Goal: Browse casually

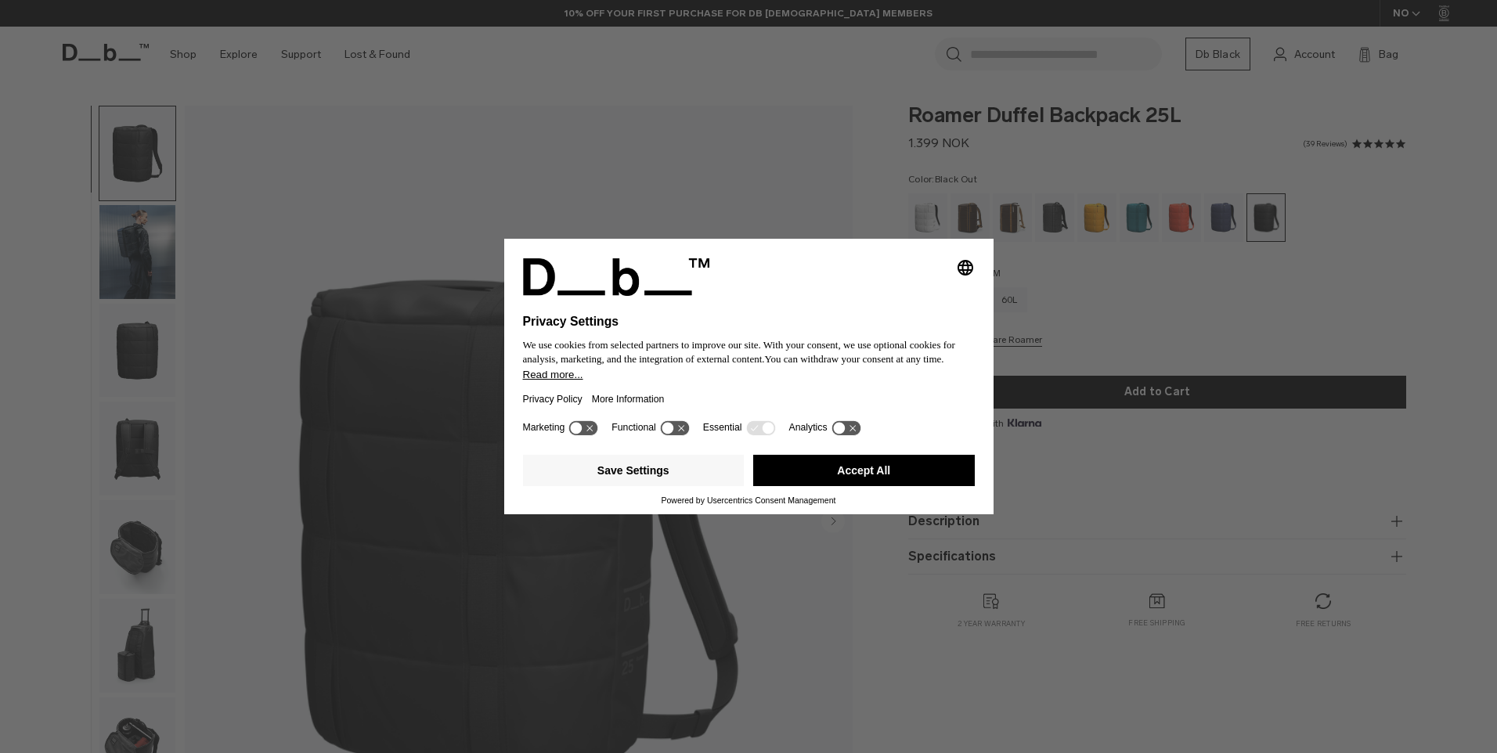
click at [911, 464] on button "Accept All" at bounding box center [864, 470] width 222 height 31
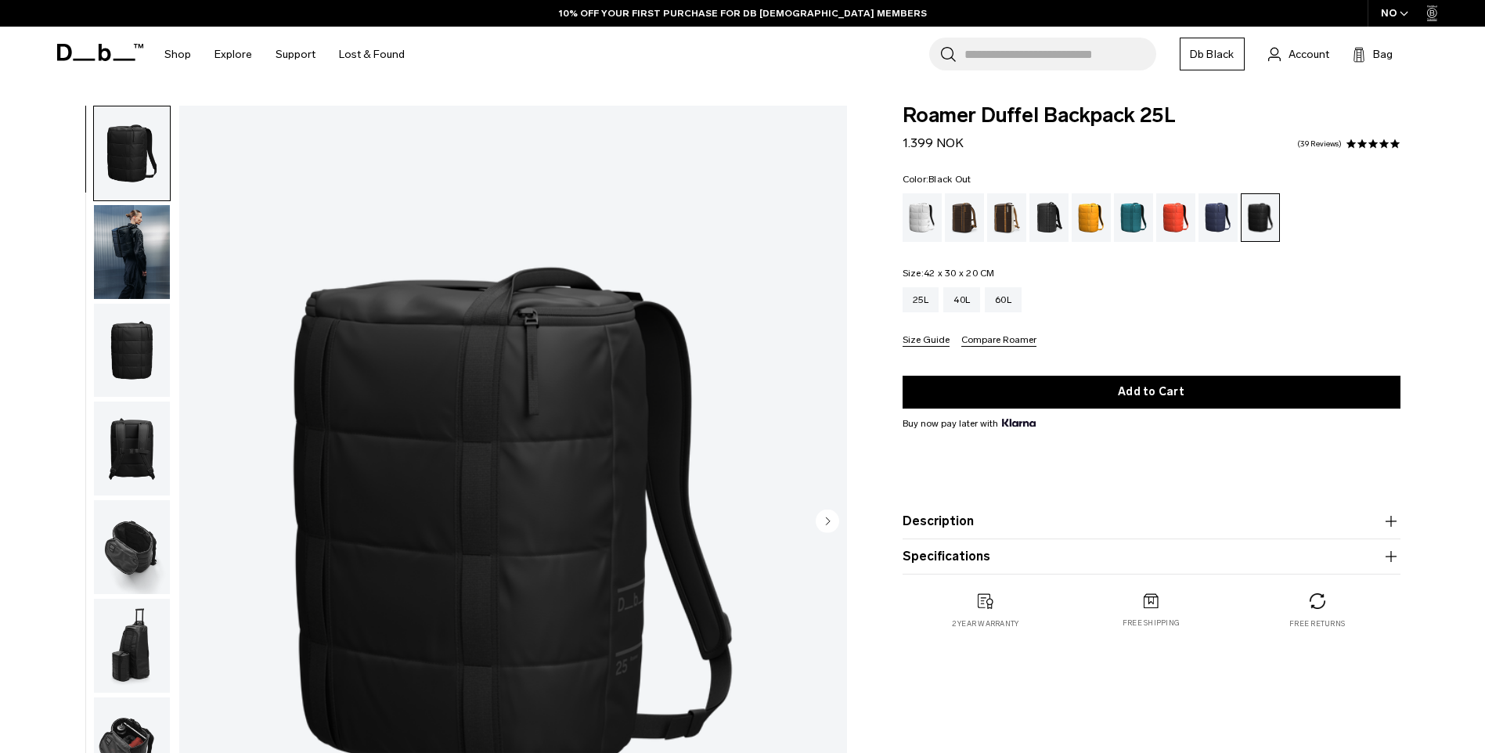
click at [128, 278] on img "button" at bounding box center [132, 252] width 76 height 94
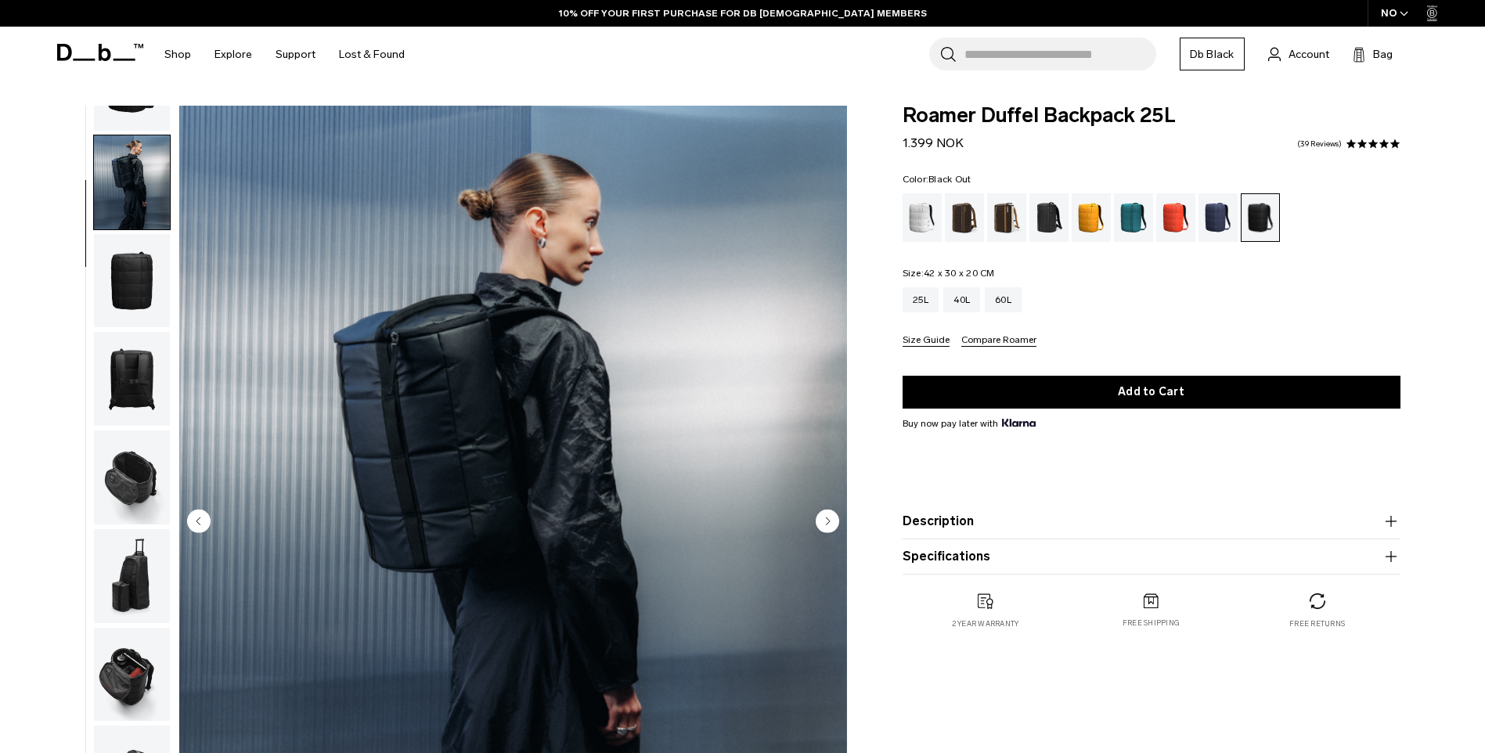
scroll to position [99, 0]
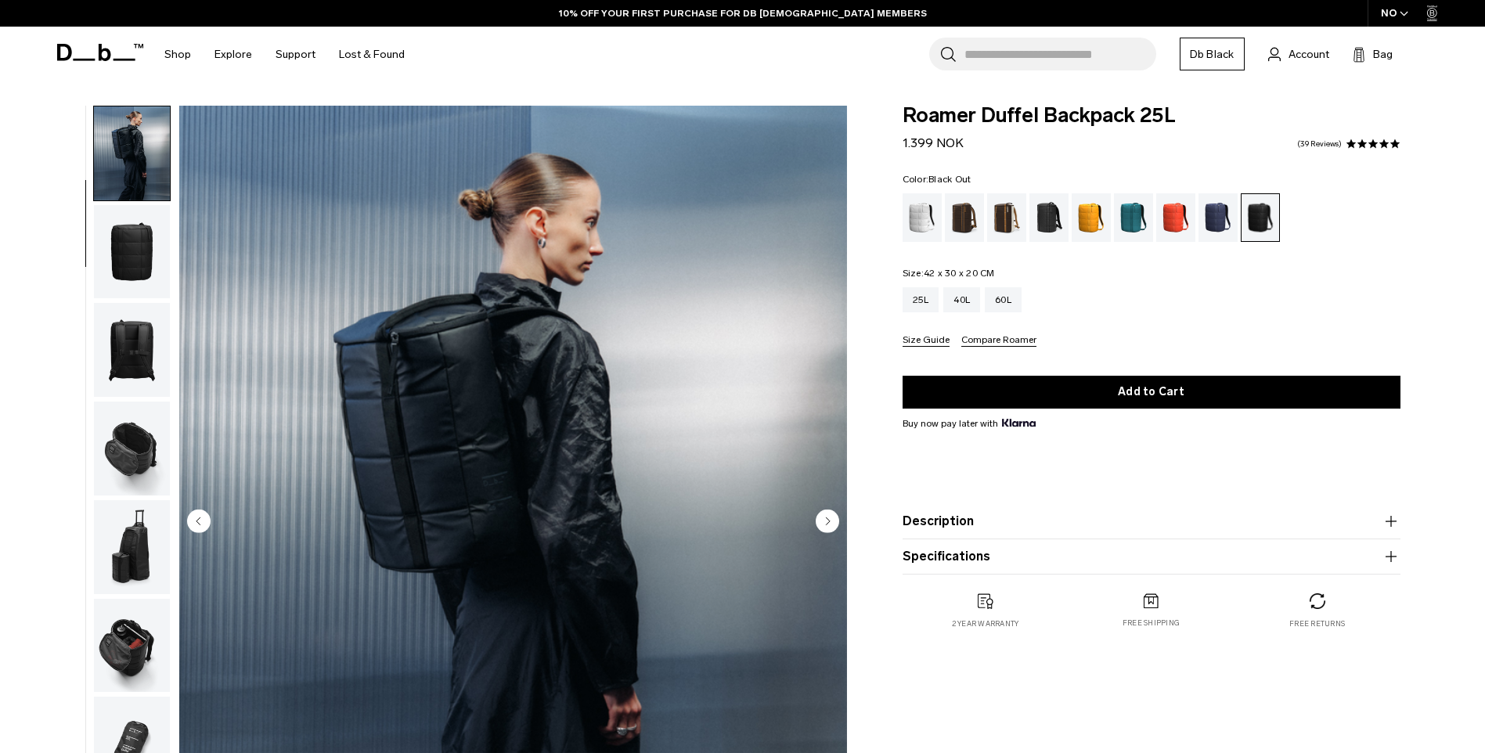
click at [132, 278] on img "button" at bounding box center [132, 252] width 76 height 94
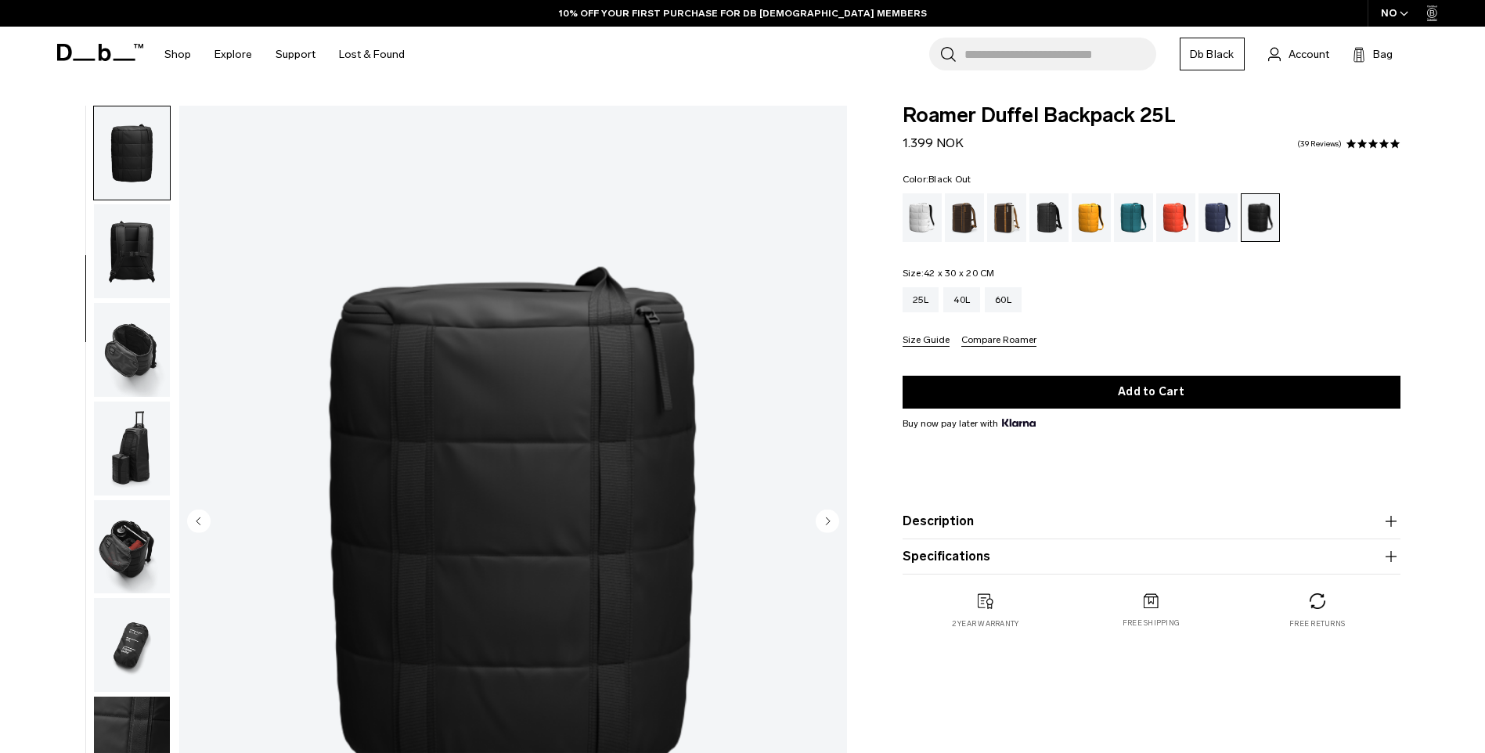
click at [132, 325] on img "button" at bounding box center [132, 350] width 76 height 94
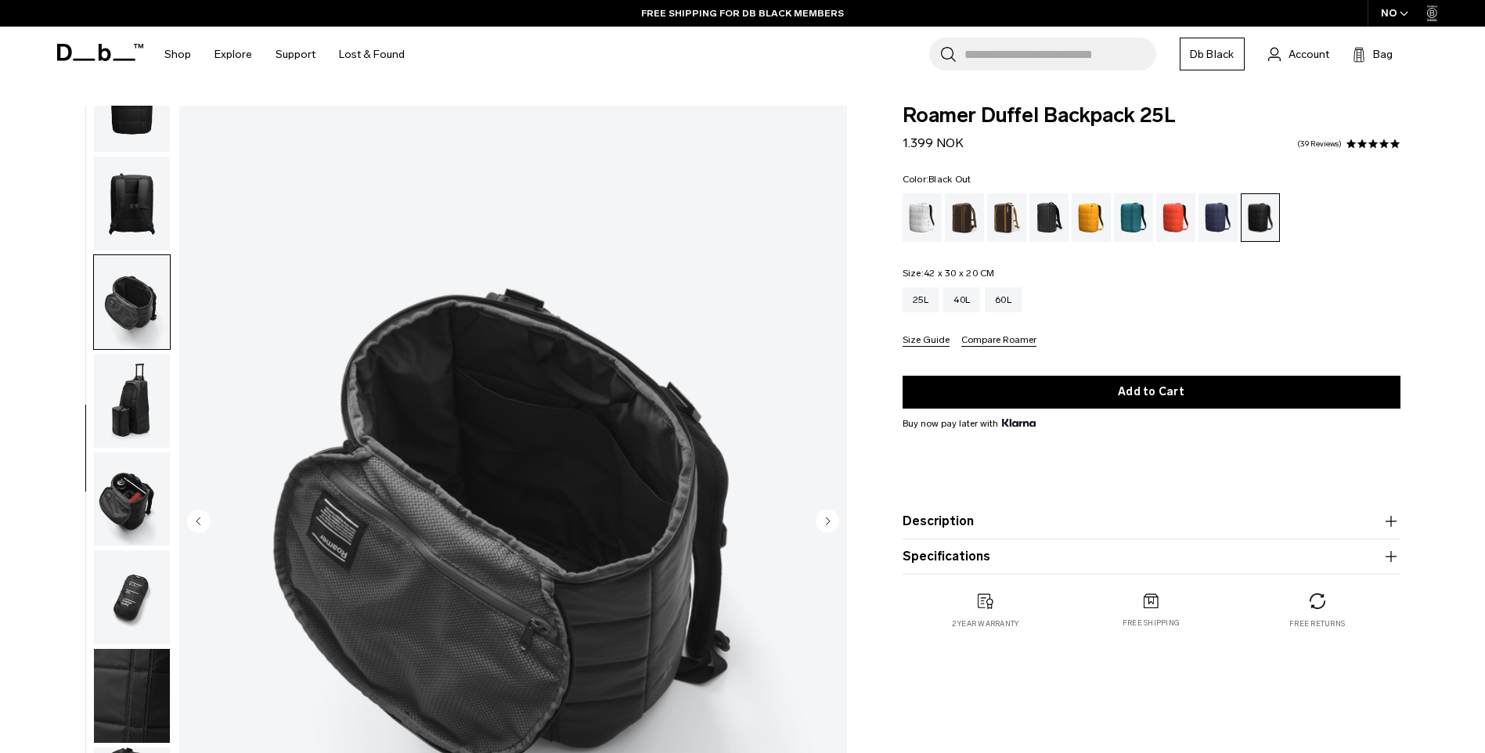
scroll to position [247, 0]
click at [137, 407] on img "button" at bounding box center [132, 399] width 76 height 94
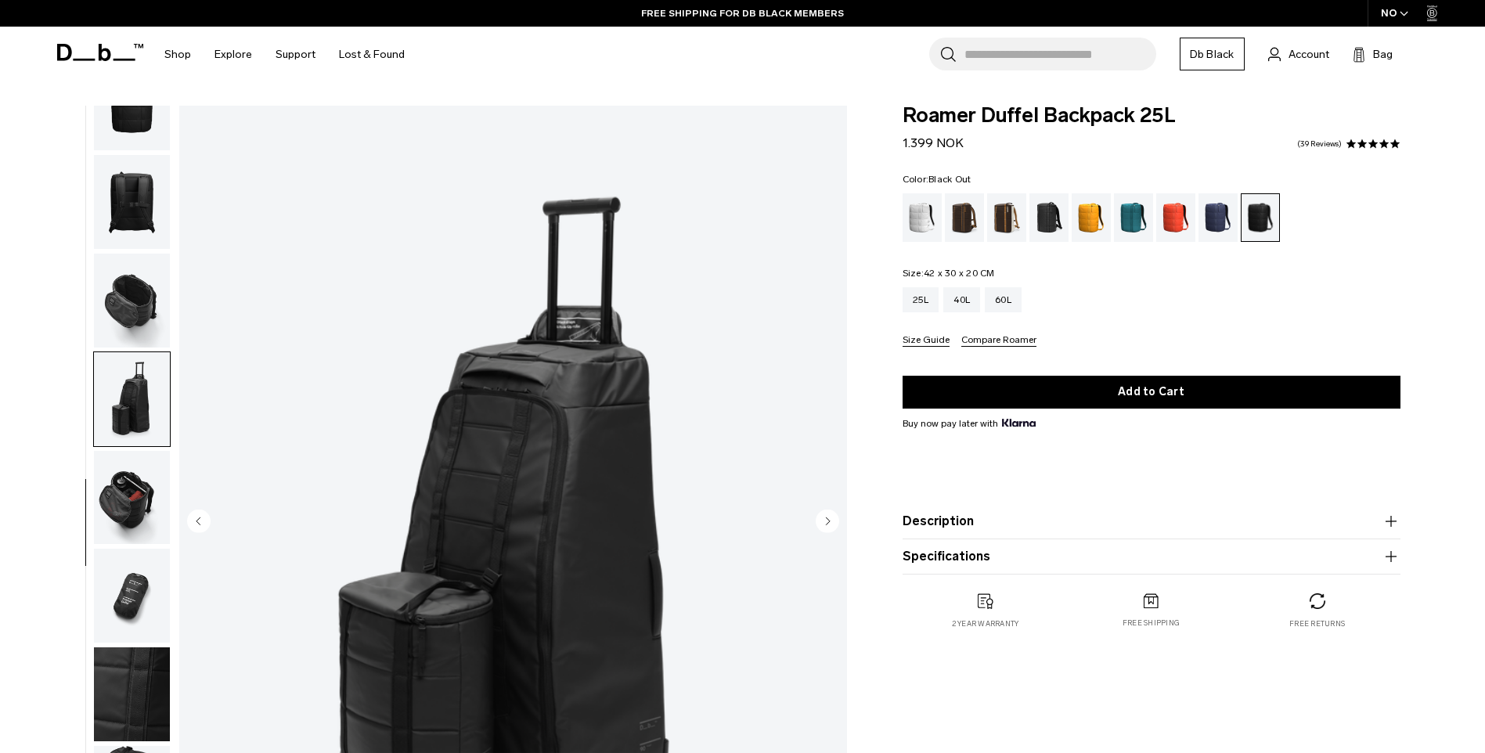
click at [150, 493] on img "button" at bounding box center [132, 498] width 76 height 94
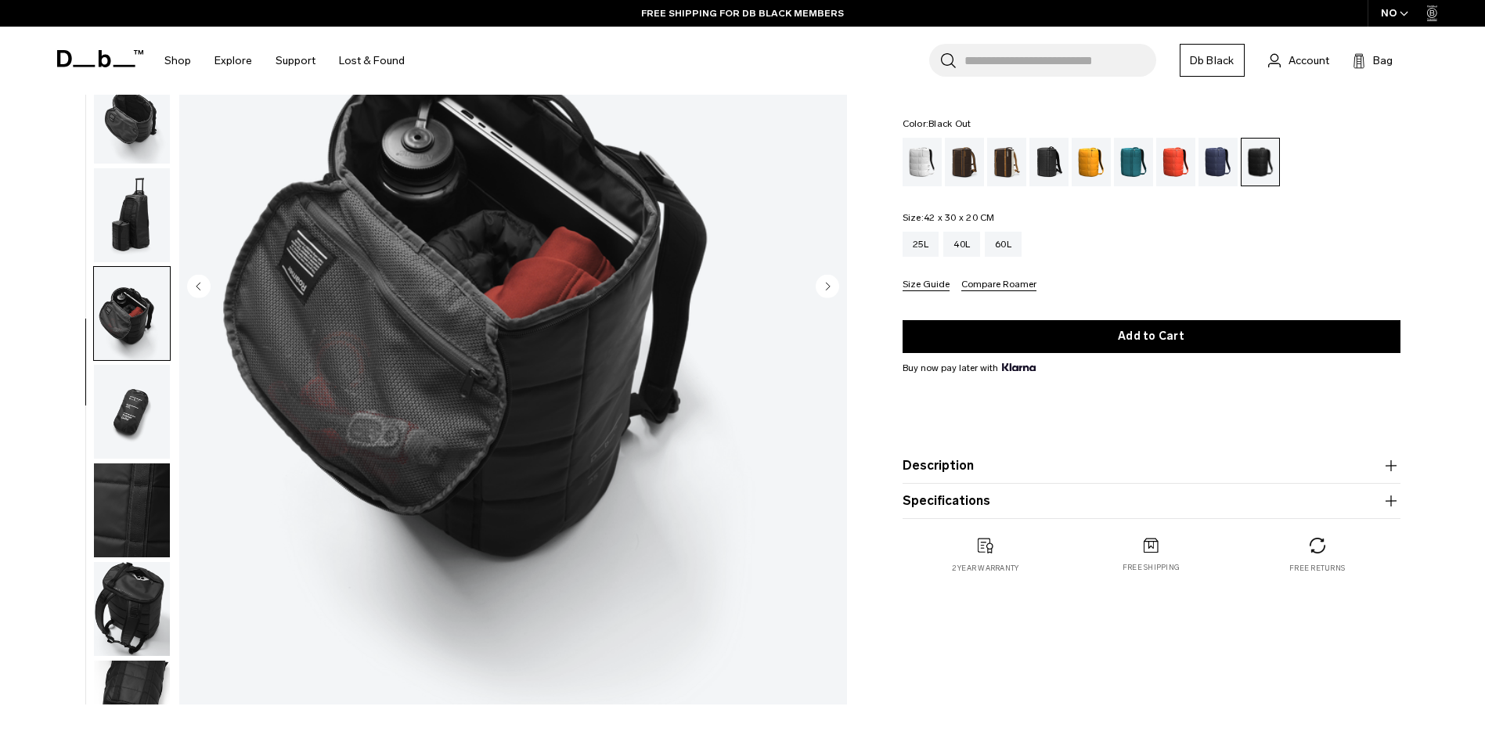
scroll to position [168, 0]
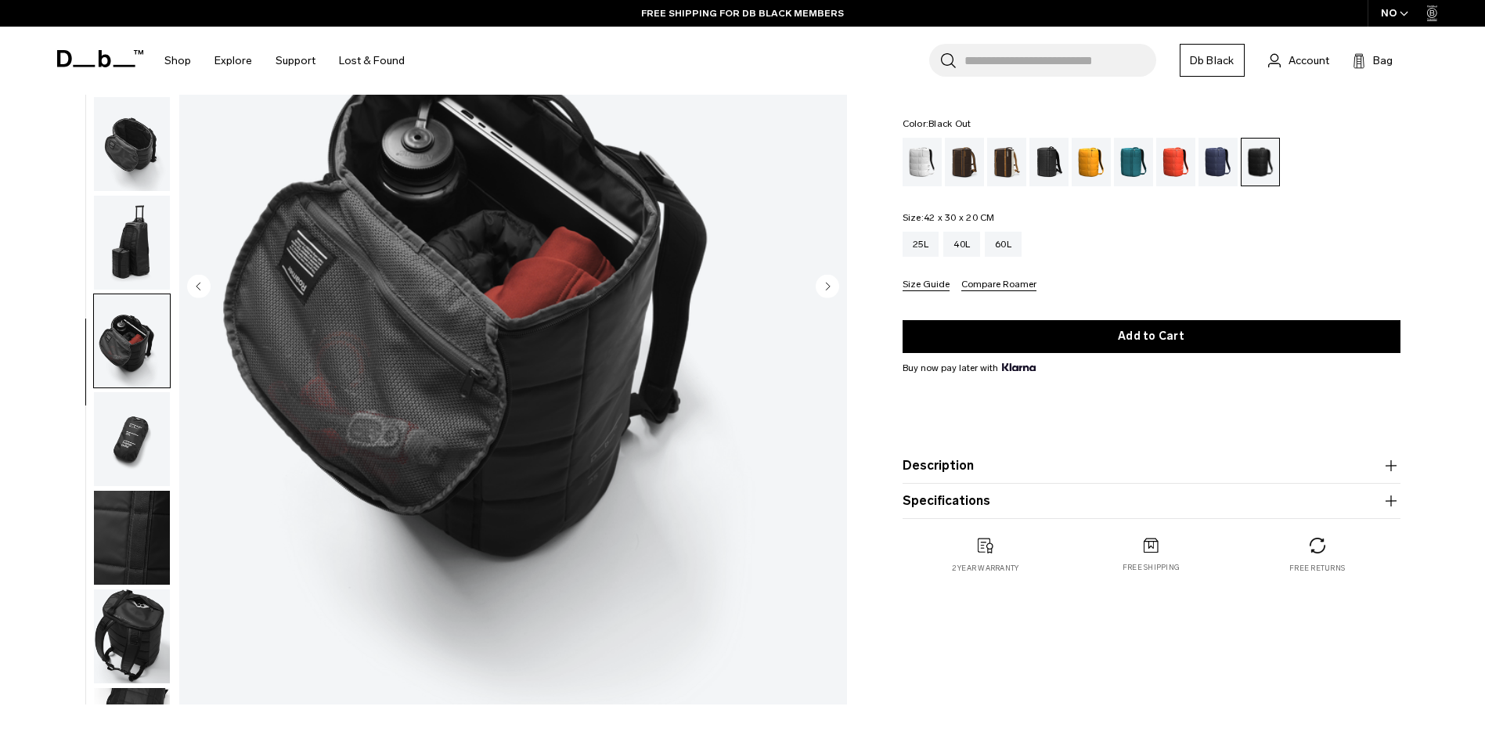
click at [119, 447] on img "button" at bounding box center [132, 439] width 76 height 94
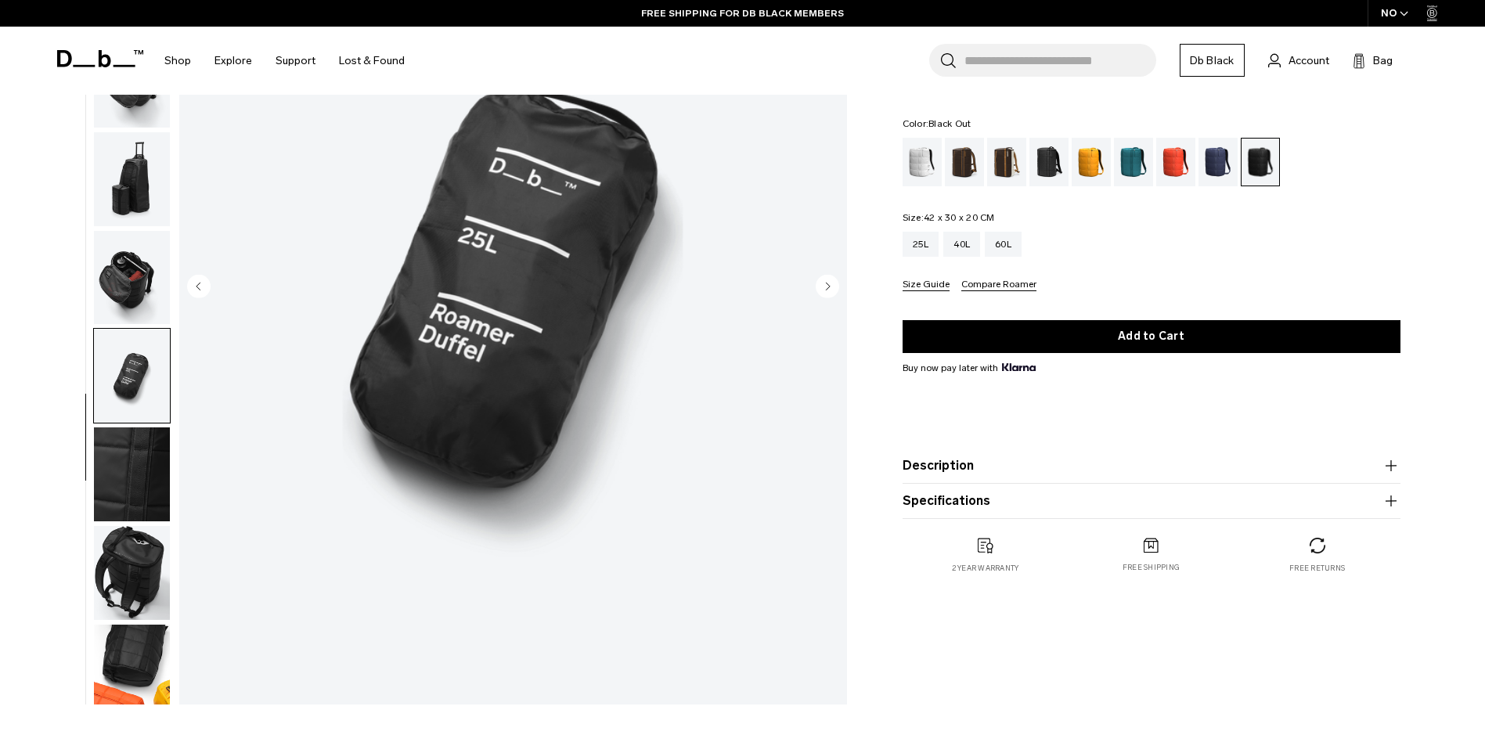
scroll to position [247, 0]
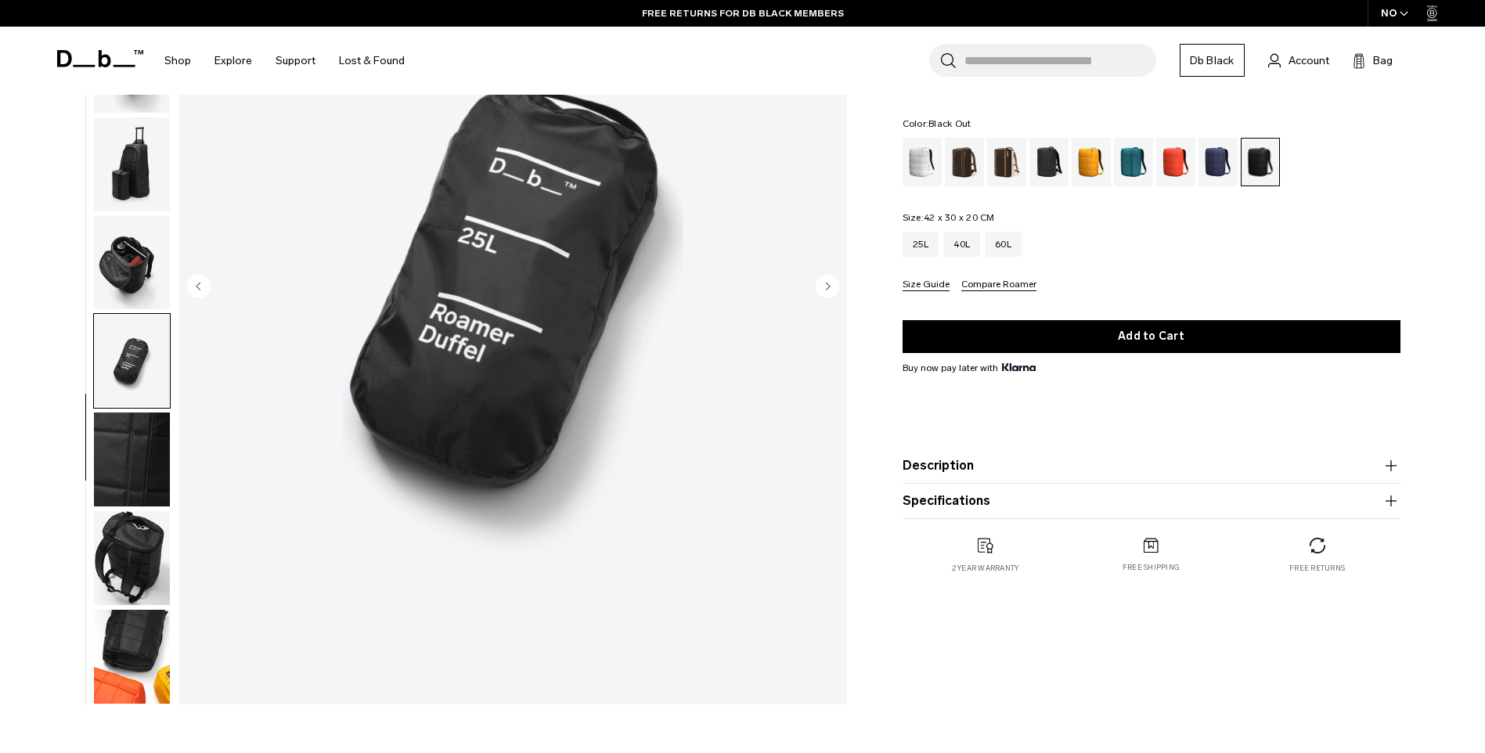
click at [110, 440] on img "button" at bounding box center [132, 460] width 76 height 94
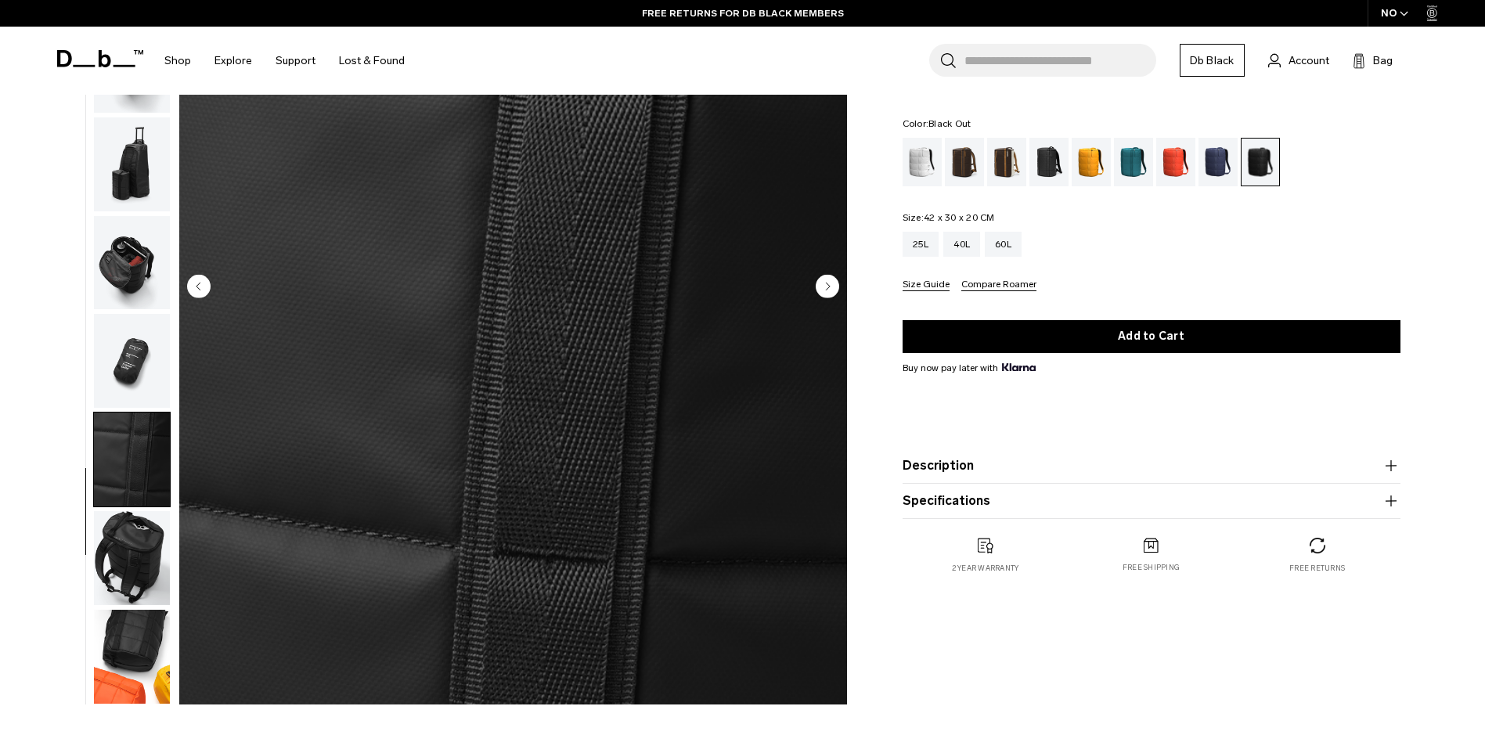
click at [120, 568] on img "button" at bounding box center [132, 558] width 76 height 94
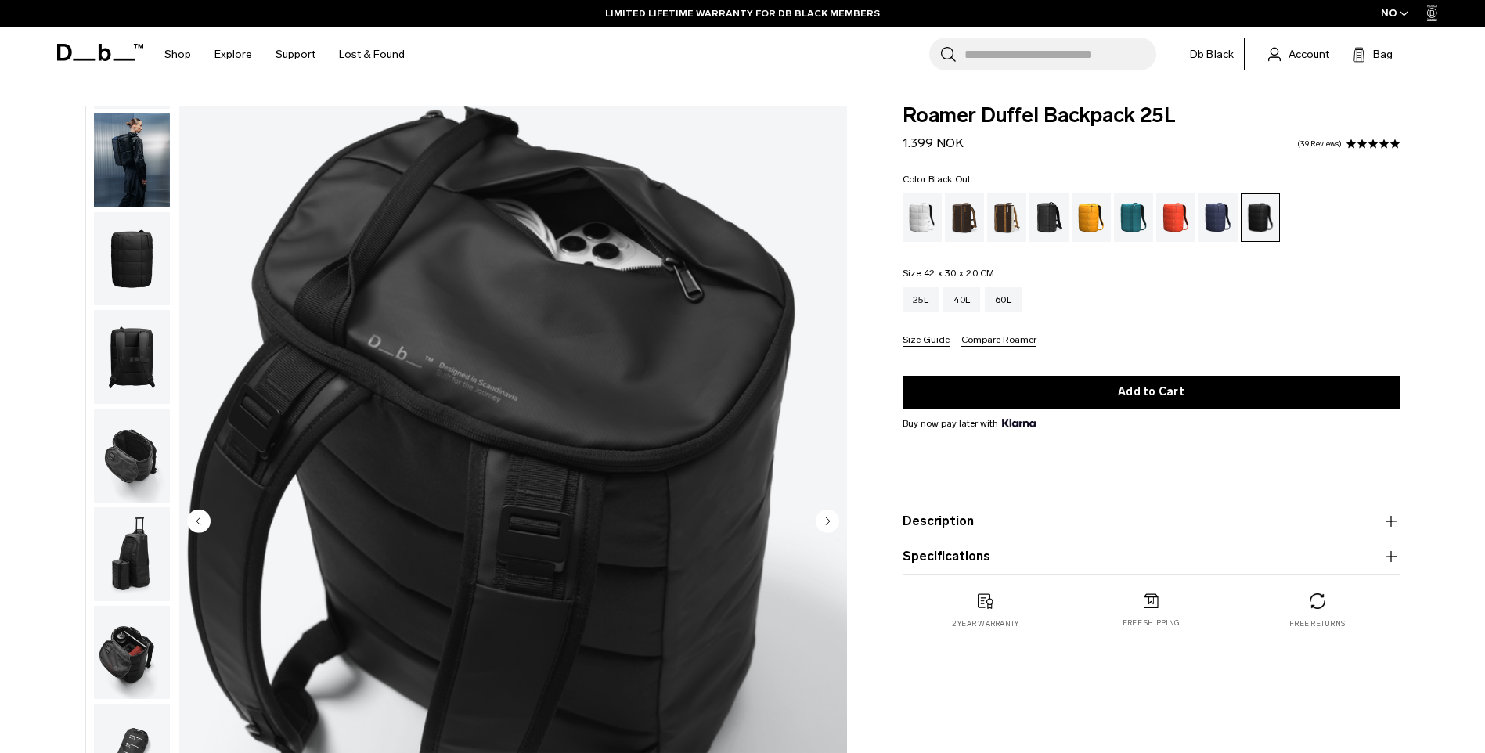
scroll to position [0, 0]
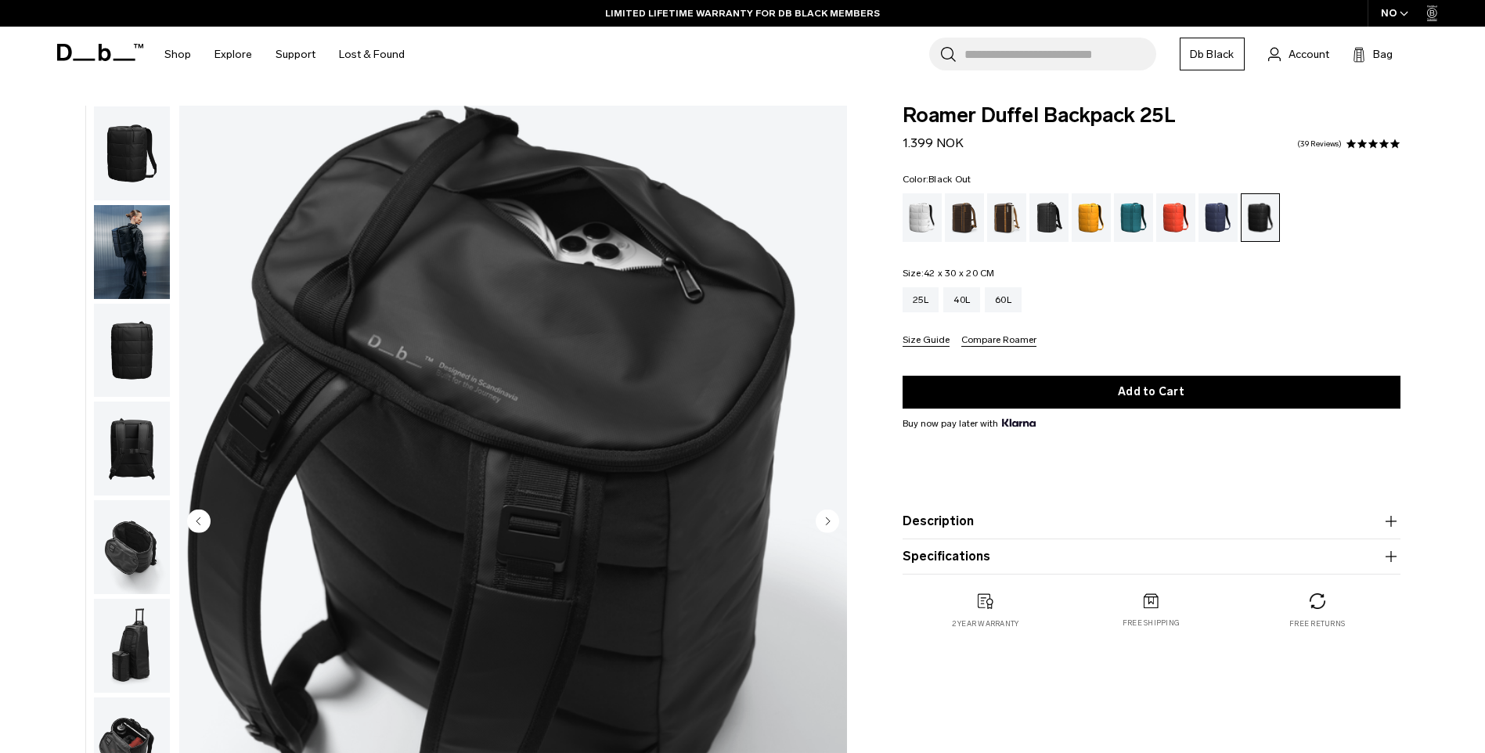
click at [137, 249] on img "button" at bounding box center [132, 252] width 76 height 94
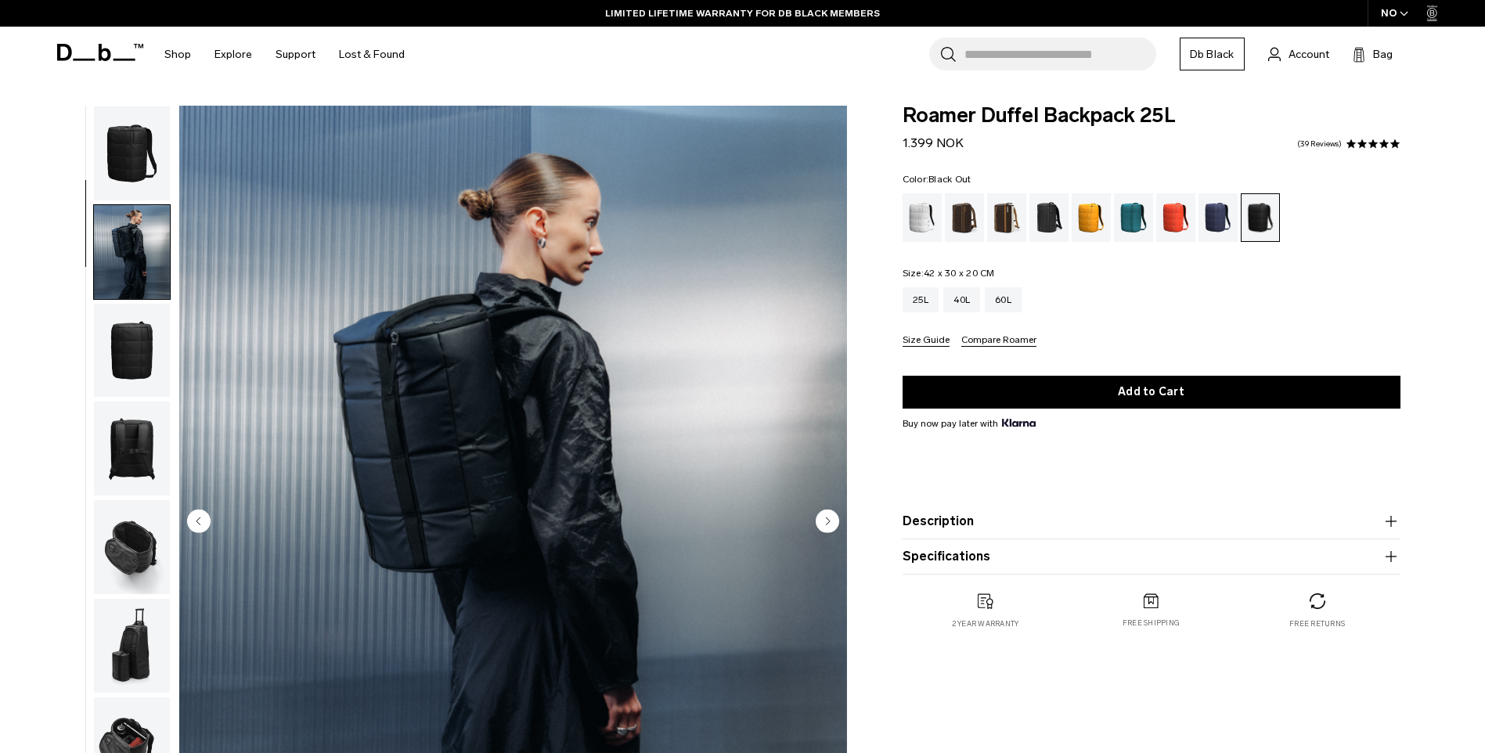
scroll to position [99, 0]
